Goal: Use online tool/utility: Use online tool/utility

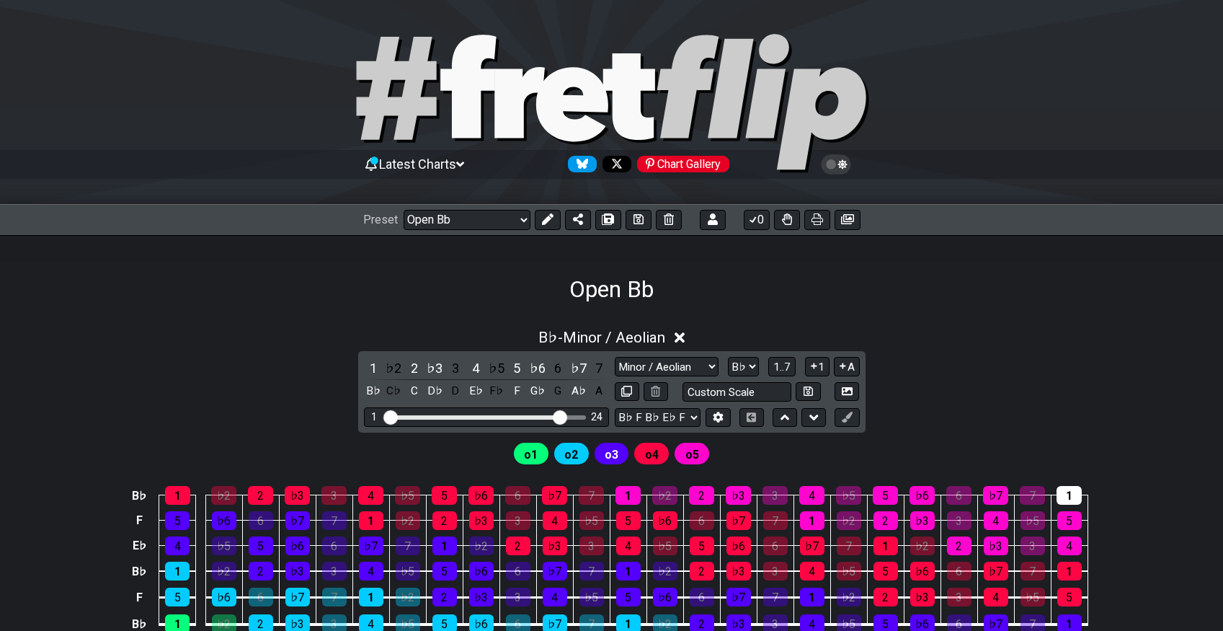
select select "/023551606881"
select select "Minor / Aeolian"
select select "Bb"
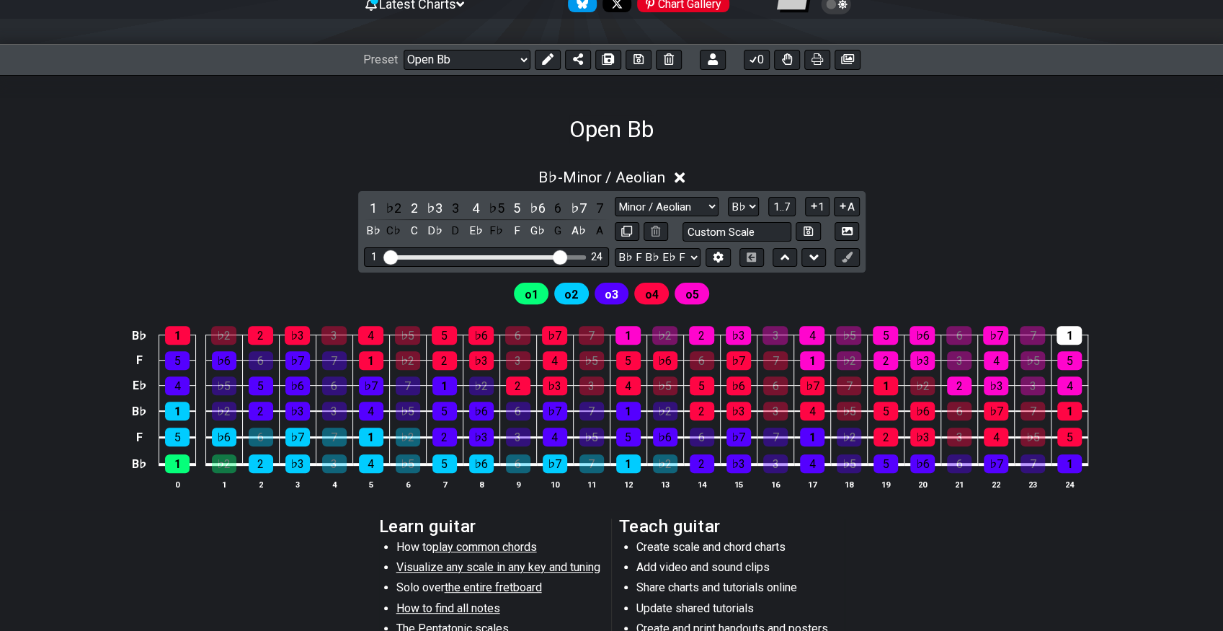
click at [224, 138] on div "Open Bb" at bounding box center [611, 109] width 1223 height 68
click at [171, 169] on div "B♭ - Minor / Aeolian" at bounding box center [611, 173] width 1223 height 27
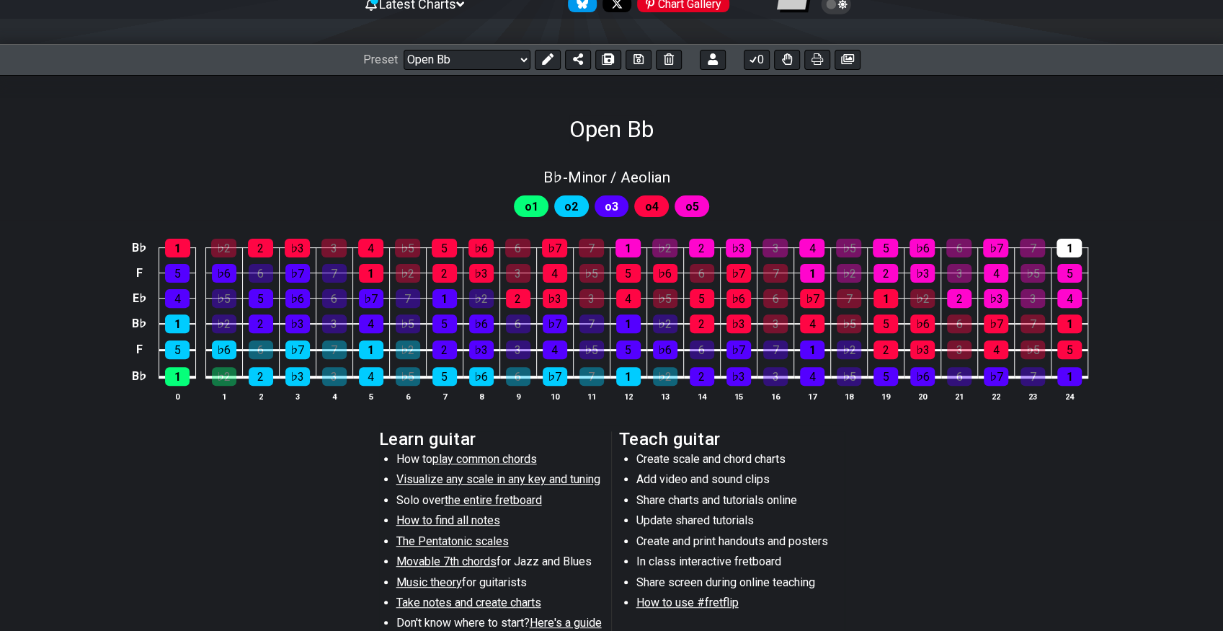
click at [171, 169] on div "B♭ - Minor / Aeolian" at bounding box center [611, 172] width 1223 height 25
select select "Minor / Aeolian"
select select "Bb"
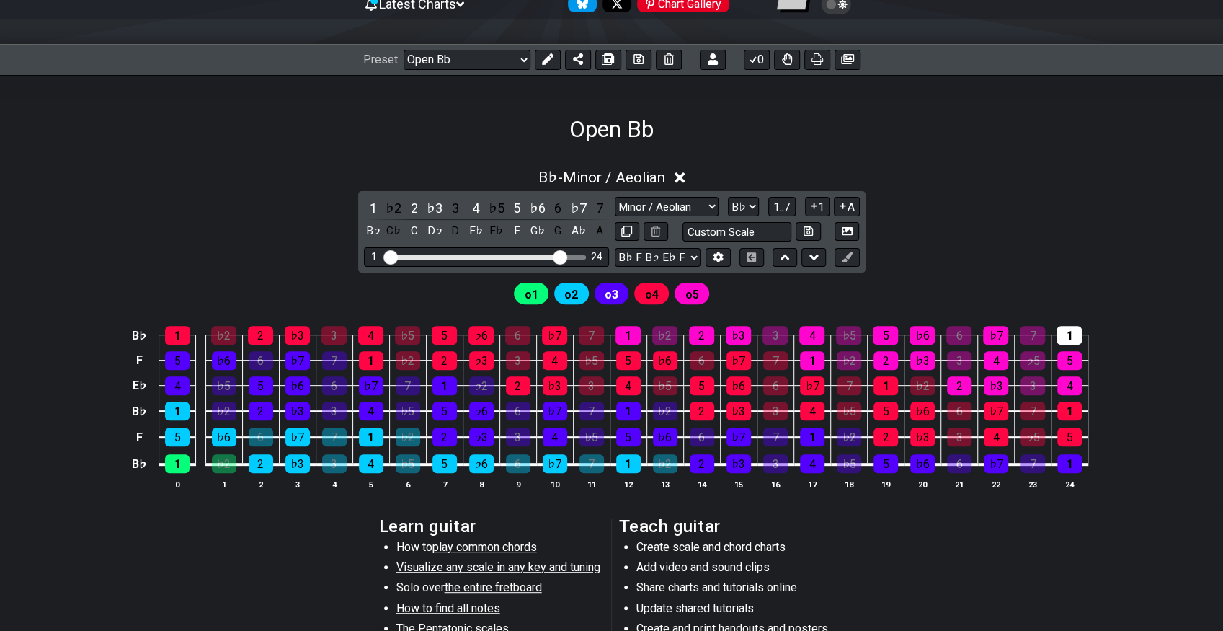
click at [1132, 202] on div "B♭ - Minor / Aeolian 1 ♭2 2 ♭3 3 4 ♭5 5 ♭6 6 ♭7 7 B♭ C♭ C D♭ D E♭ F♭ F G♭ G A♭ …" at bounding box center [611, 335] width 1223 height 350
click at [1121, 555] on section "Learn guitar How to play common chords Visualize any scale in any key and tunin…" at bounding box center [611, 624] width 1223 height 223
click at [786, 203] on span "1..7" at bounding box center [781, 206] width 17 height 13
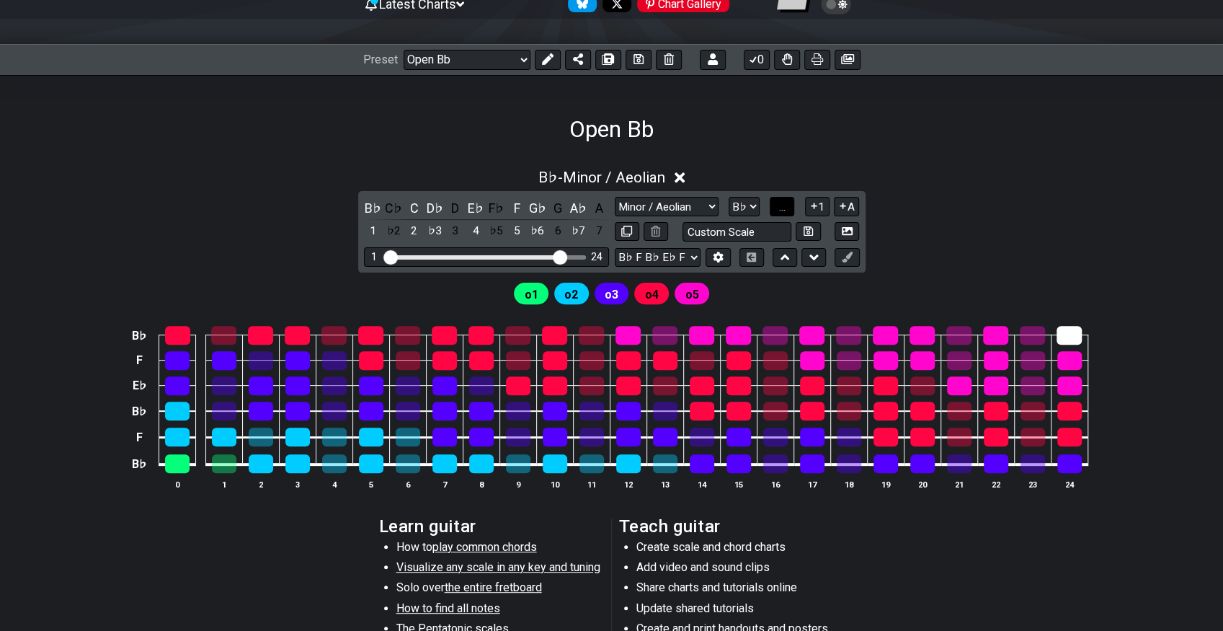
click at [786, 203] on span "..." at bounding box center [782, 206] width 6 height 13
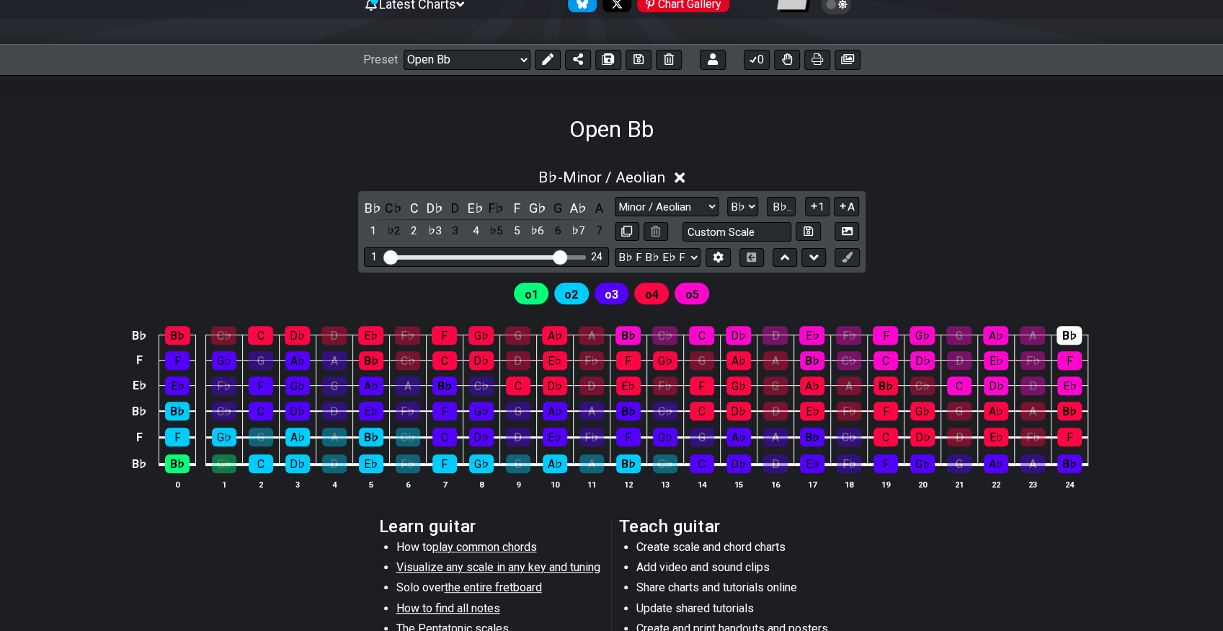
click at [1143, 244] on div "B♭ - Minor / Aeolian B♭ C♭ C D♭ D E♭ F♭ F G♭ G A♭ A 1 ♭2 2 ♭3 3 4 ♭5 5 ♭6 6 ♭7 …" at bounding box center [611, 335] width 1223 height 350
click at [777, 209] on span "B♭.." at bounding box center [781, 206] width 19 height 13
click at [777, 209] on span "1..7" at bounding box center [781, 206] width 17 height 13
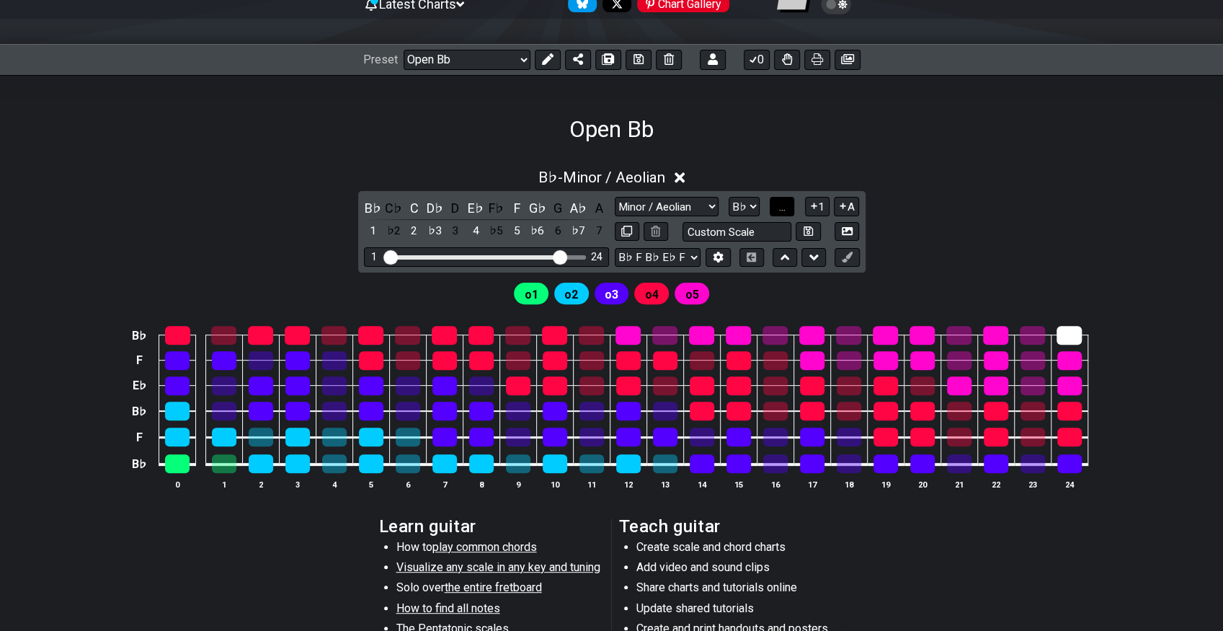
click at [777, 209] on button "..." at bounding box center [782, 206] width 25 height 19
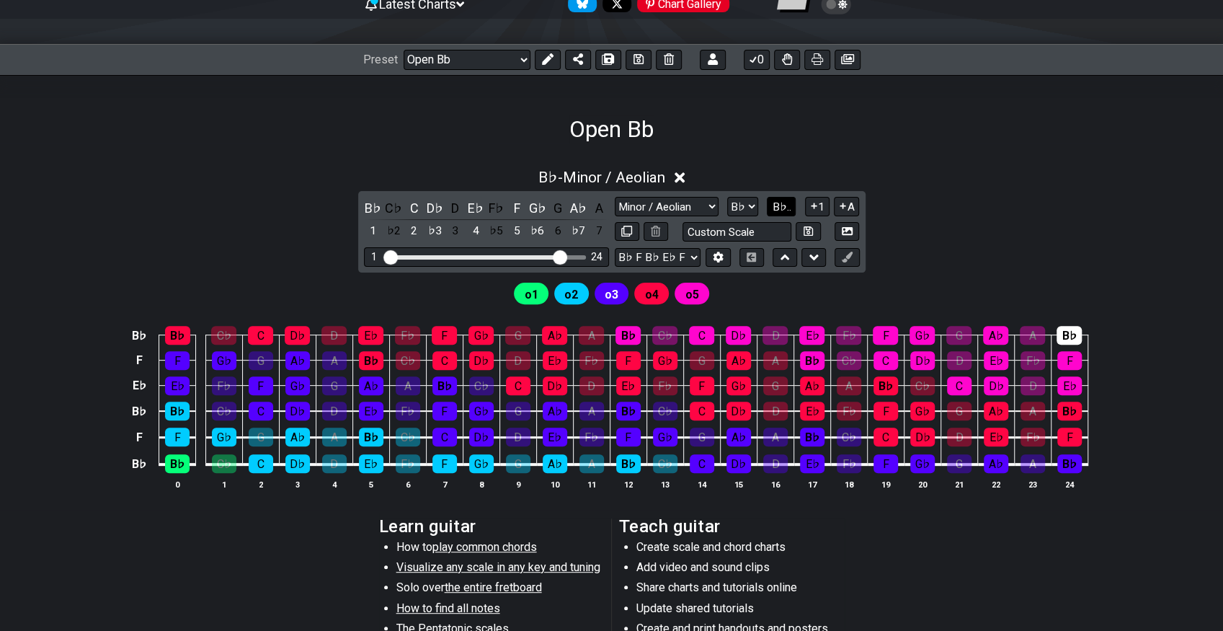
click at [777, 209] on span "B♭.." at bounding box center [781, 206] width 19 height 13
click at [1153, 206] on div "B♭ - Minor / Aeolian 1 ♭2 2 ♭3 3 4 ♭5 5 ♭6 6 ♭7 7 B♭ C♭ C D♭ D E♭ F♭ F G♭ G A♭ …" at bounding box center [611, 335] width 1223 height 350
